Goal: Check status: Check status

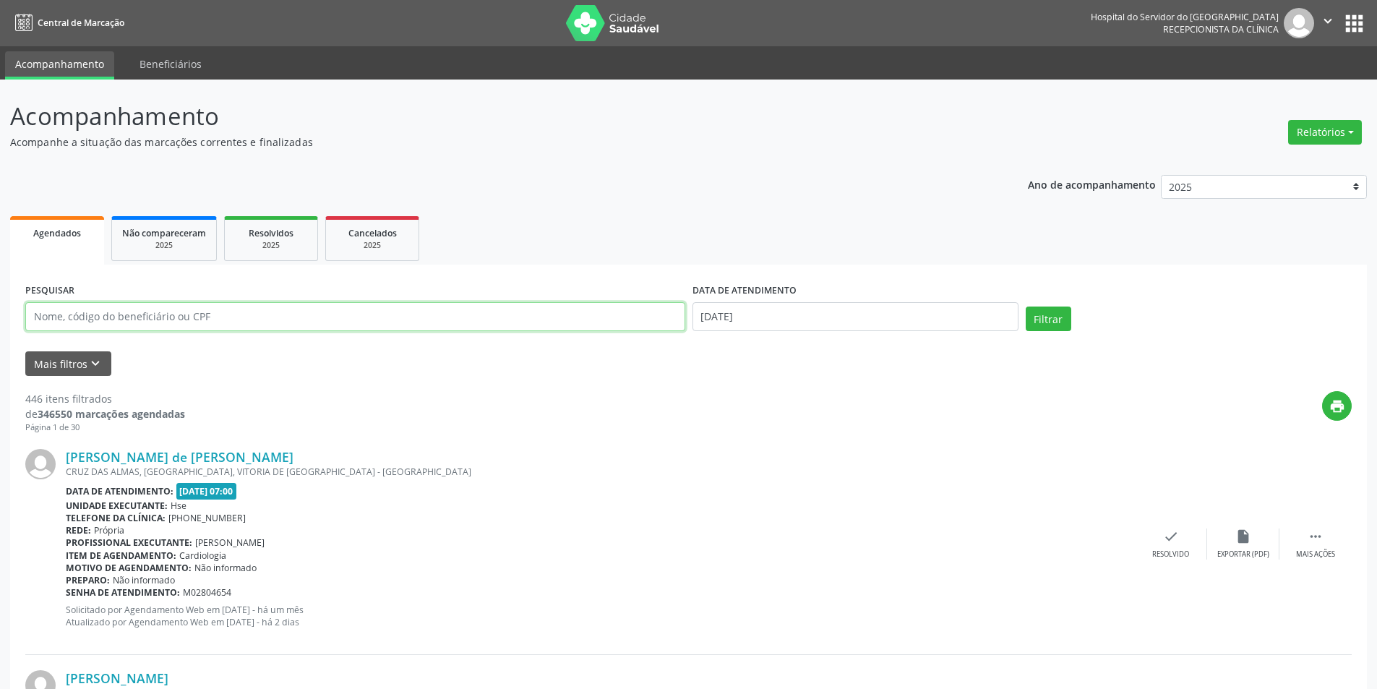
click at [683, 321] on input "text" at bounding box center [355, 316] width 660 height 29
type input "02450278400"
click at [774, 320] on input "[DATE]" at bounding box center [856, 316] width 326 height 29
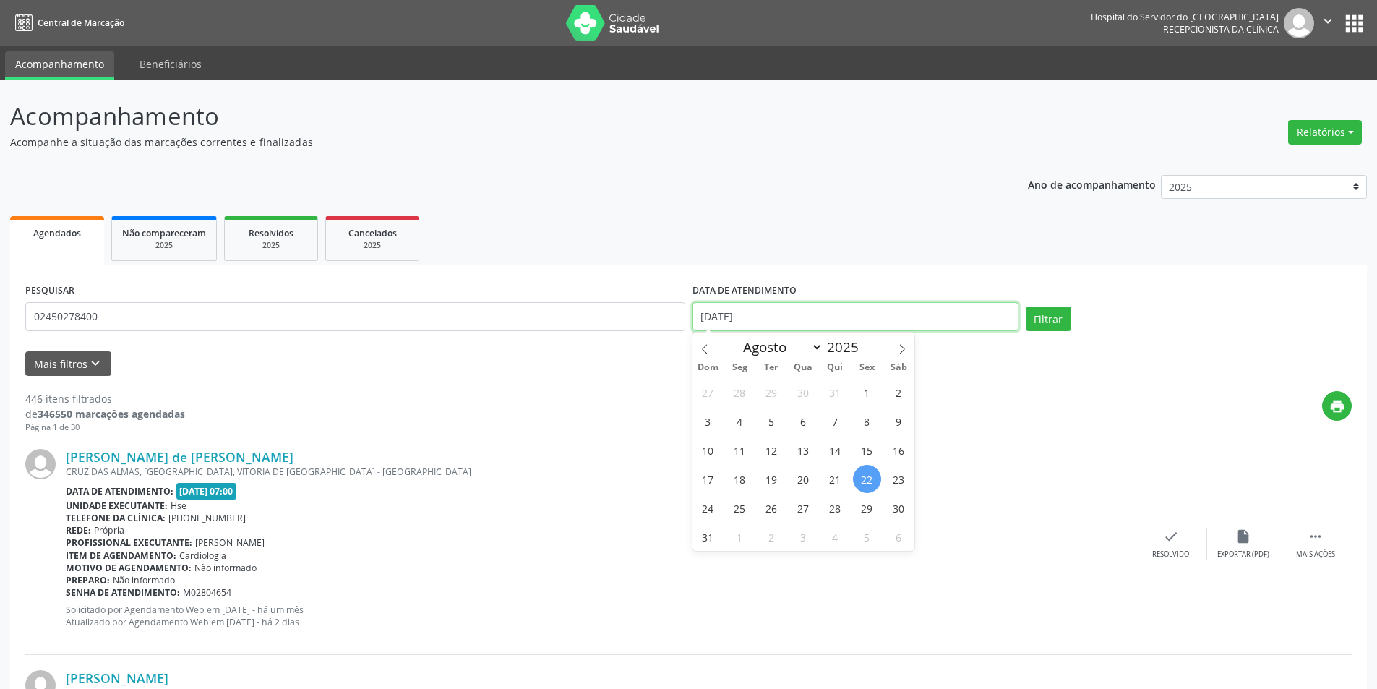
click at [774, 320] on input "[DATE]" at bounding box center [856, 316] width 326 height 29
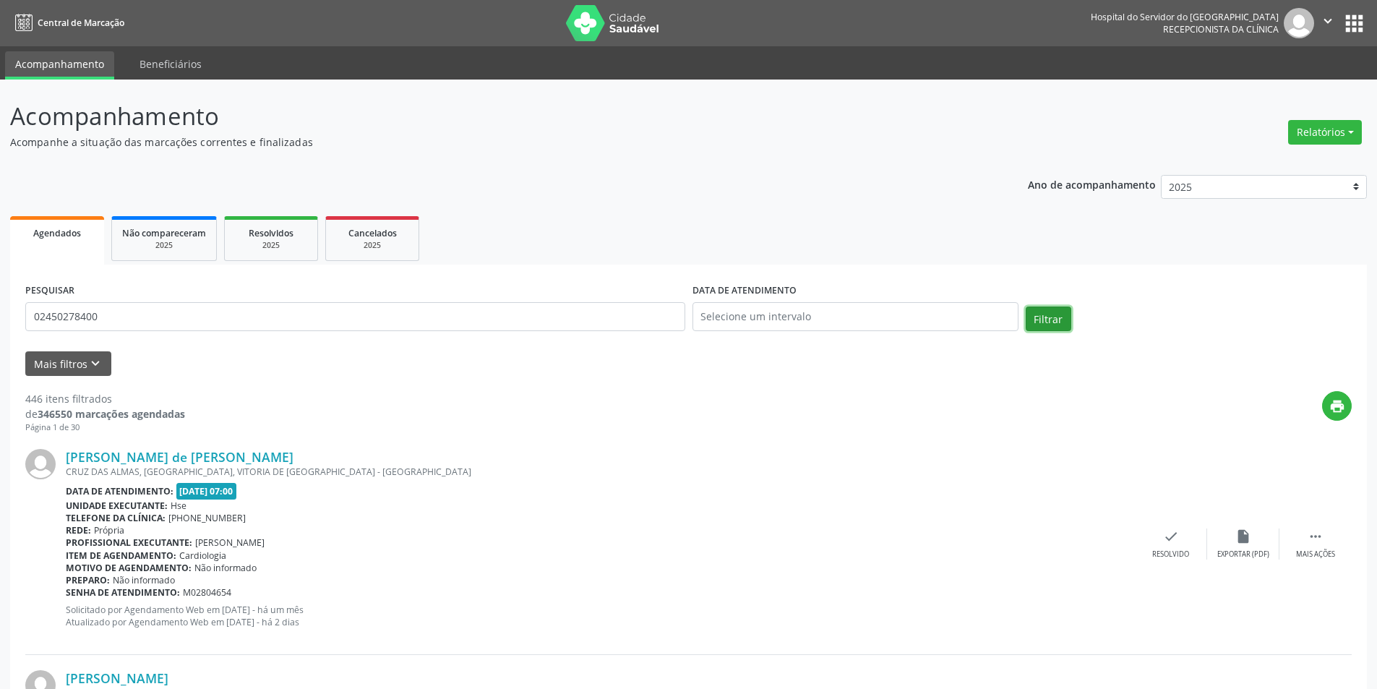
click at [1042, 319] on button "Filtrar" at bounding box center [1049, 319] width 46 height 25
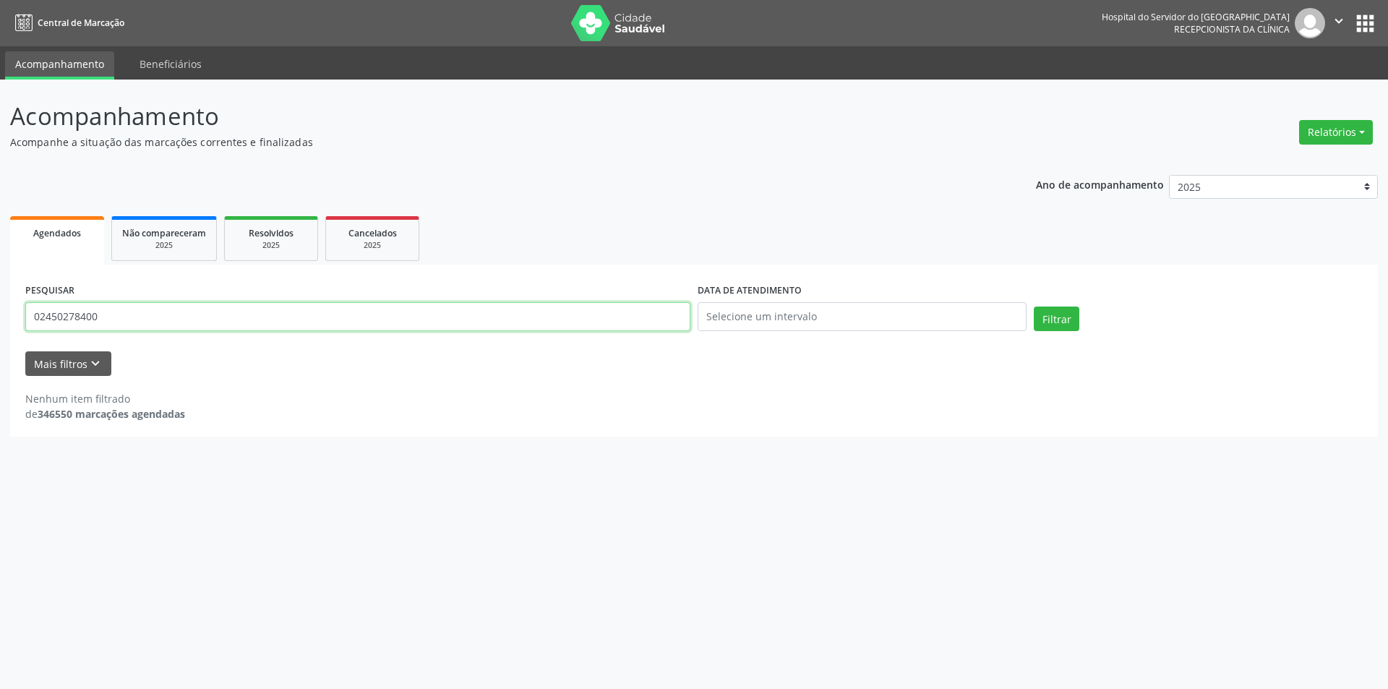
click at [102, 317] on input "02450278400" at bounding box center [357, 316] width 665 height 29
click at [1064, 325] on button "Filtrar" at bounding box center [1057, 319] width 46 height 25
click at [53, 320] on input "VEMIA VILLAR TRIGUEIRO" at bounding box center [357, 316] width 665 height 29
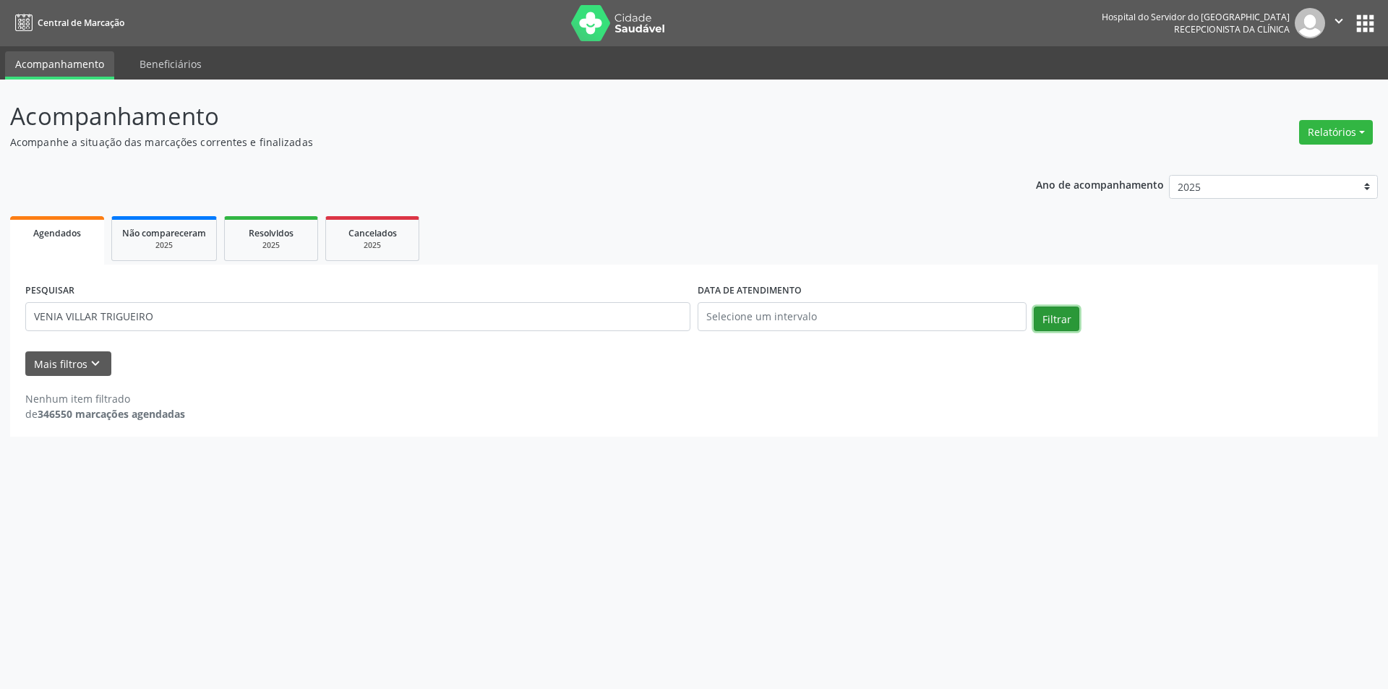
click at [1058, 315] on button "Filtrar" at bounding box center [1057, 319] width 46 height 25
click at [166, 320] on input "VENIA VILLAR TRIGUEIRO" at bounding box center [357, 316] width 665 height 29
click at [1071, 313] on button "Filtrar" at bounding box center [1057, 319] width 46 height 25
click at [61, 317] on input "VENIA" at bounding box center [357, 316] width 665 height 29
click at [1053, 323] on button "Filtrar" at bounding box center [1057, 319] width 46 height 25
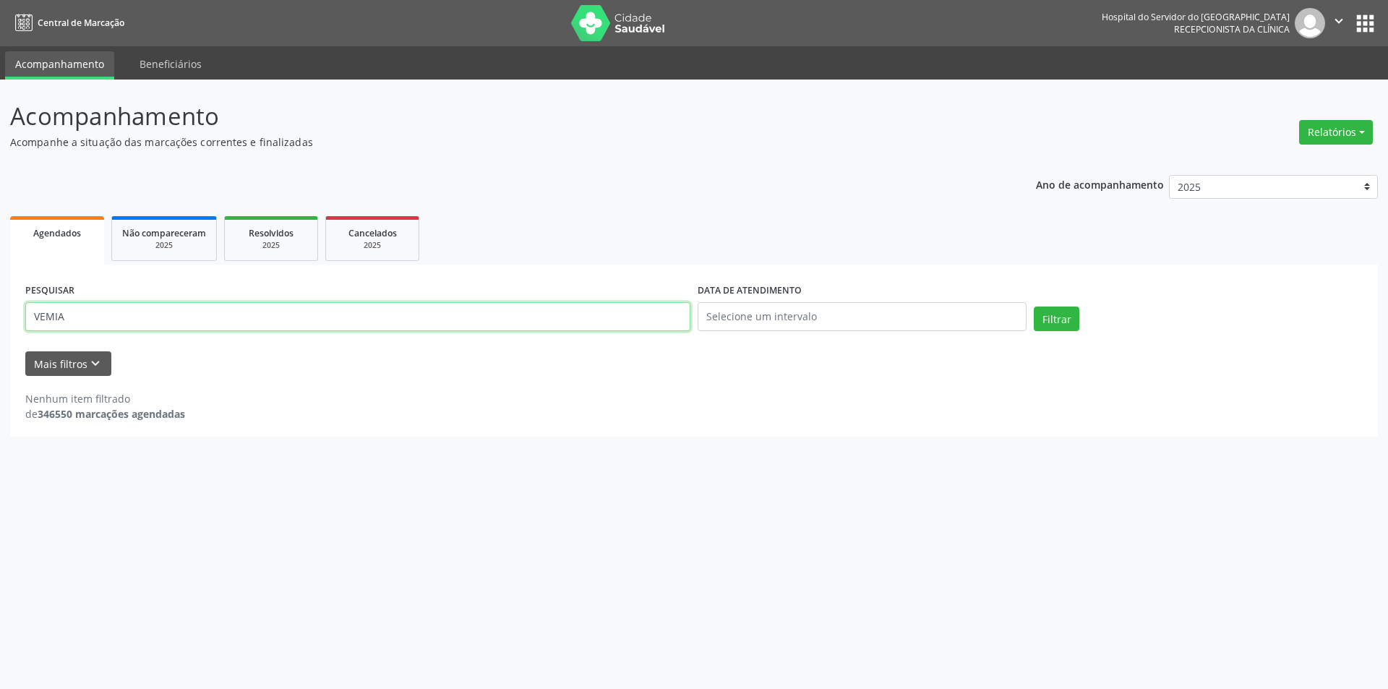
click at [111, 325] on input "VEMIA" at bounding box center [357, 316] width 665 height 29
type input "V"
type input "UEMIA"
click at [1050, 307] on button "Filtrar" at bounding box center [1057, 319] width 46 height 25
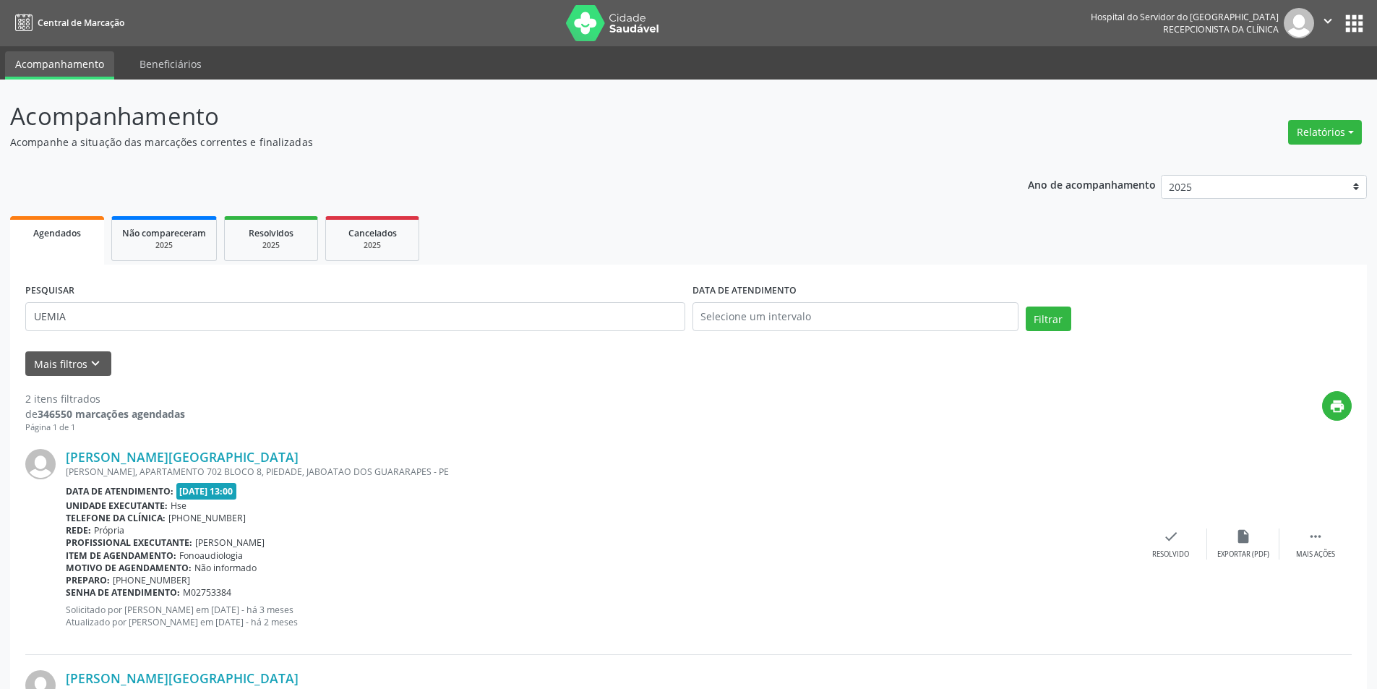
scroll to position [211, 0]
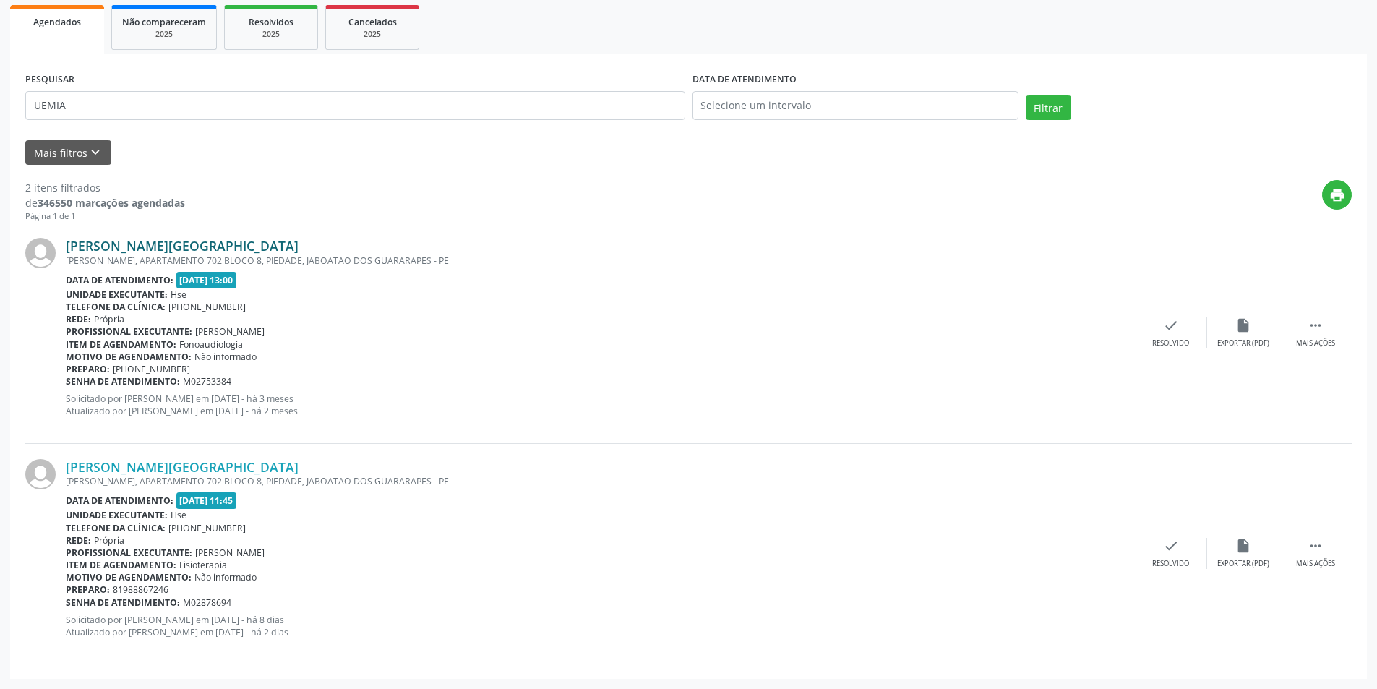
click at [163, 247] on link "[PERSON_NAME][GEOGRAPHIC_DATA]" at bounding box center [182, 246] width 233 height 16
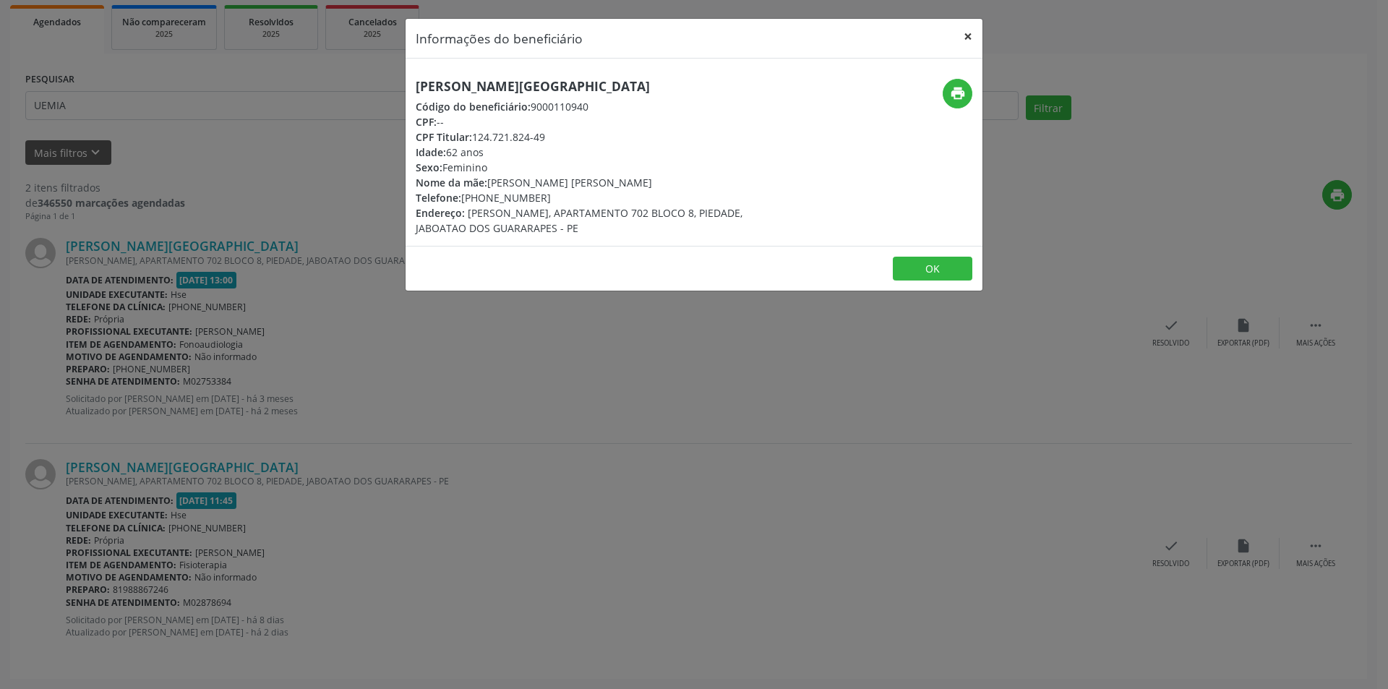
click at [967, 35] on button "×" at bounding box center [968, 36] width 29 height 35
